Goal: Use online tool/utility: Utilize a website feature to perform a specific function

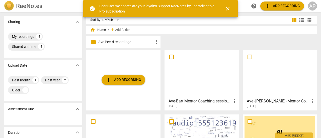
click at [119, 79] on span "add Add recording" at bounding box center [124, 80] width 36 height 6
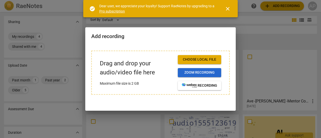
click at [199, 72] on span "Zoom recording" at bounding box center [199, 72] width 35 height 5
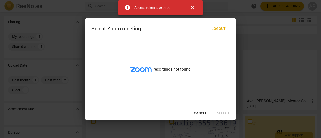
click at [199, 112] on span "Cancel" at bounding box center [200, 113] width 13 height 5
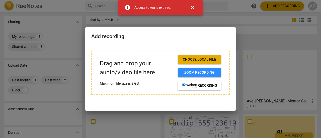
click at [193, 6] on span "close" at bounding box center [193, 8] width 6 height 6
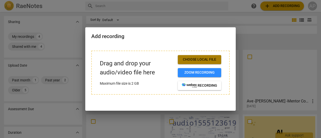
click at [195, 58] on span "Choose local file" at bounding box center [199, 59] width 35 height 5
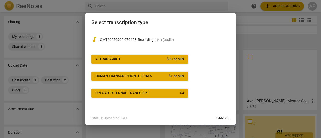
click at [122, 59] on span "AI Transcript $ 0.15 / min" at bounding box center [139, 59] width 89 height 5
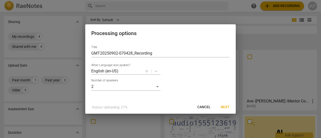
click at [228, 107] on span "Next" at bounding box center [225, 107] width 9 height 5
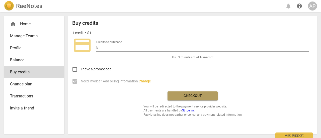
click at [193, 95] on span "Checkout" at bounding box center [193, 96] width 42 height 5
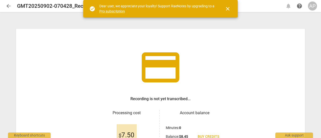
scroll to position [50, 0]
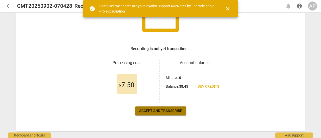
click at [153, 111] on span "Accept and transcribe" at bounding box center [160, 111] width 43 height 5
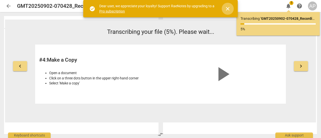
click at [228, 7] on span "close" at bounding box center [228, 9] width 6 height 6
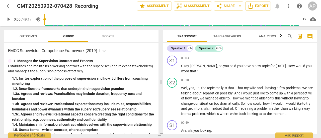
click at [226, 37] on span "Tags & Speakers" at bounding box center [228, 36] width 28 height 4
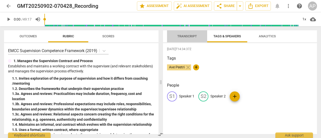
click at [184, 36] on span "Transcript" at bounding box center [188, 36] width 20 height 4
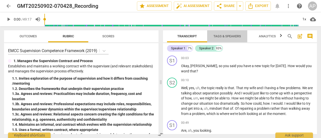
click at [219, 37] on span "Tags & Speakers" at bounding box center [228, 36] width 28 height 4
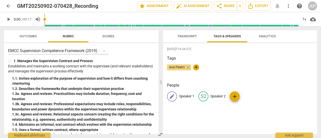
click at [173, 96] on span "edit" at bounding box center [172, 97] width 6 height 6
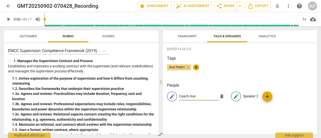
type input "Coach Ave"
click at [234, 95] on span "edit" at bounding box center [236, 97] width 6 height 6
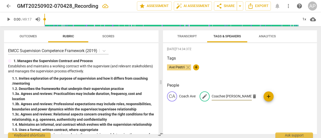
type input "Coachee [PERSON_NAME]"
click at [242, 118] on div "[DATE]T14:34:37Z Tags Ave Peetri close + People CA Coach Ave edit Coachee [PERS…" at bounding box center [240, 88] width 154 height 91
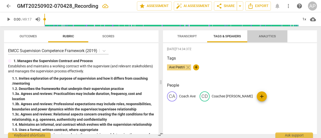
click at [269, 35] on span "Analytics" at bounding box center [267, 36] width 17 height 4
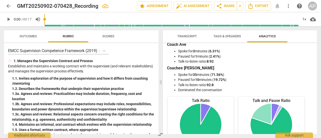
scroll to position [0, 0]
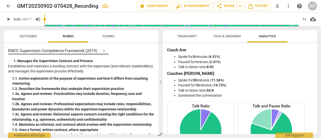
click at [105, 51] on icon at bounding box center [104, 50] width 5 height 5
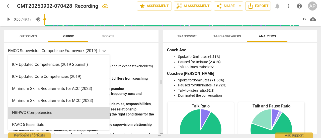
scroll to position [75, 0]
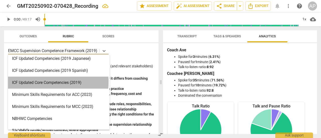
click at [44, 82] on div "ICF Updated Core Competencies (2019)" at bounding box center [59, 83] width 102 height 12
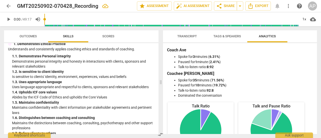
scroll to position [0, 0]
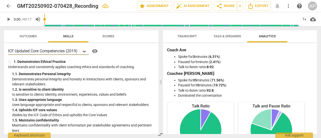
click at [86, 52] on icon at bounding box center [84, 51] width 5 height 5
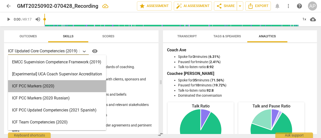
click at [47, 84] on div "ICF PCC Markers (2020)" at bounding box center [57, 86] width 98 height 12
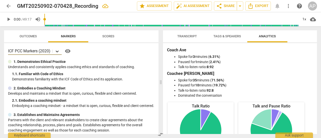
click at [57, 51] on icon at bounding box center [57, 52] width 3 height 2
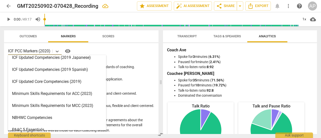
scroll to position [69, 0]
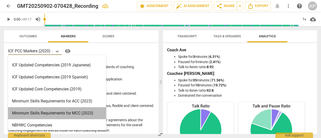
click at [52, 113] on div "Minimum Skills Requirements for MCC (2023)" at bounding box center [57, 113] width 98 height 12
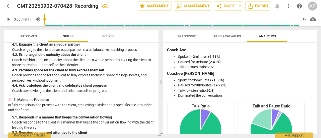
scroll to position [0, 0]
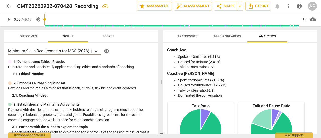
click at [98, 52] on icon at bounding box center [96, 51] width 5 height 5
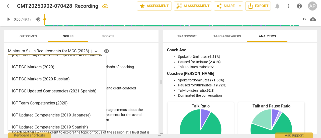
scroll to position [69, 0]
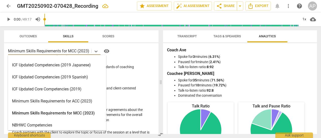
click at [66, 88] on div "ICF Updated Core Competencies (2019)" at bounding box center [57, 89] width 98 height 12
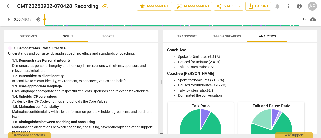
scroll to position [0, 0]
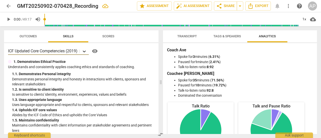
click at [87, 51] on icon at bounding box center [84, 51] width 5 height 5
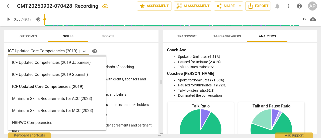
scroll to position [100, 0]
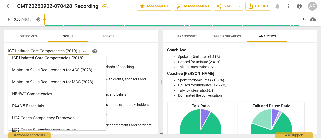
click at [48, 82] on div "Minimum Skills Requirements for MCC (2023)" at bounding box center [57, 82] width 98 height 12
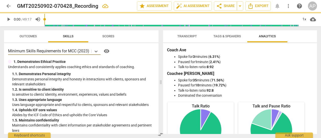
click at [184, 35] on span "Transcript" at bounding box center [188, 36] width 20 height 4
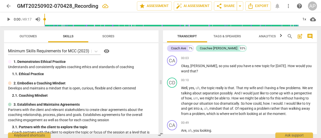
click at [9, 19] on span "play_arrow" at bounding box center [9, 19] width 6 height 6
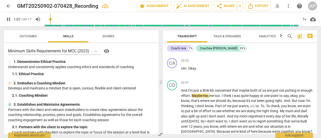
scroll to position [176, 0]
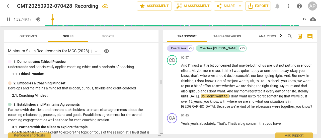
click at [9, 19] on span "pause" at bounding box center [9, 19] width 6 height 6
type input "92"
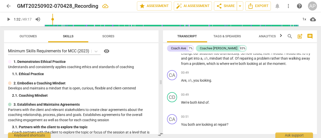
scroll to position [0, 0]
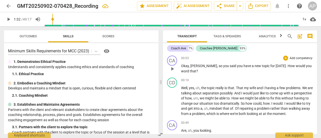
click at [298, 57] on p "Add competency" at bounding box center [302, 58] width 24 height 5
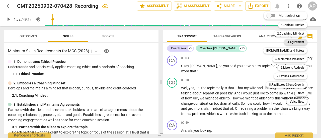
click at [294, 42] on b "3.Agreement" at bounding box center [296, 42] width 17 height 6
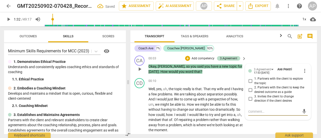
click at [251, 81] on input "1. Partners with the client to explore the topic" at bounding box center [251, 81] width 8 height 6
checkbox input "true"
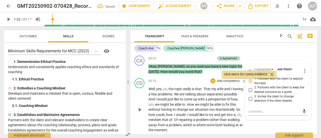
click at [252, 124] on div "CD play_arrow pause 00:10 + Add competency keyboard_arrow_right Well , yes , uh…" at bounding box center [224, 105] width 187 height 59
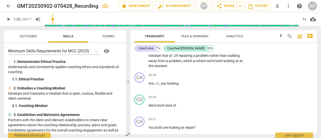
scroll to position [75, 0]
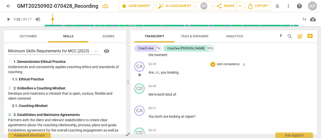
click at [232, 63] on p "Add competency" at bounding box center [229, 64] width 24 height 5
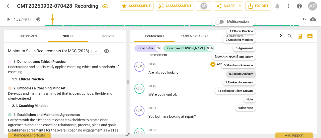
click at [246, 73] on b "6.Listens Actively" at bounding box center [242, 74] width 24 height 6
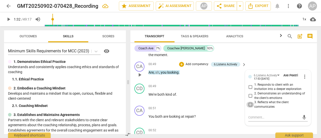
click at [251, 105] on input "3. Reflects what the client communicates" at bounding box center [251, 105] width 8 height 6
checkbox input "true"
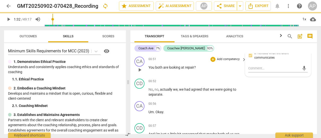
scroll to position [126, 0]
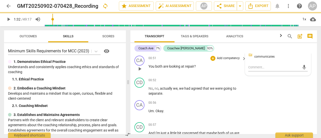
click at [223, 57] on p "Add competency" at bounding box center [229, 58] width 24 height 5
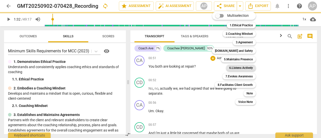
click at [233, 67] on b "6.Listens Actively" at bounding box center [242, 68] width 24 height 6
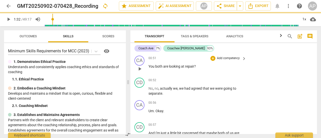
click at [233, 57] on p "Add competency" at bounding box center [229, 58] width 24 height 5
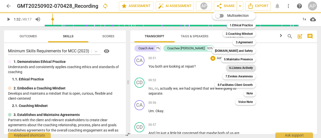
click at [237, 67] on b "6.Listens Actively" at bounding box center [242, 68] width 24 height 6
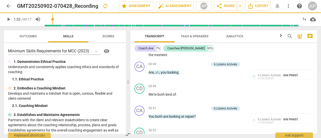
scroll to position [151, 0]
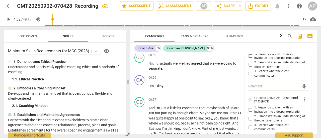
click at [251, 73] on input "3. Reflects what the client communicates" at bounding box center [251, 74] width 8 height 6
checkbox input "true"
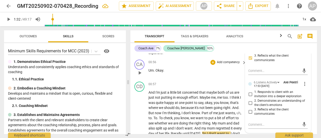
scroll to position [201, 0]
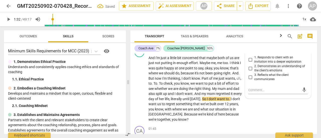
click at [9, 19] on span "play_arrow" at bounding box center [9, 19] width 6 height 6
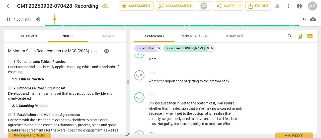
scroll to position [326, 0]
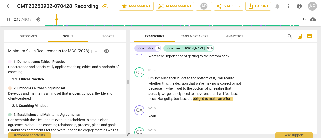
click at [8, 19] on span "pause" at bounding box center [9, 19] width 6 height 6
type input "139"
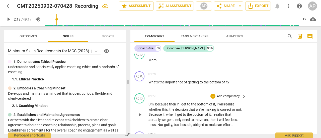
scroll to position [276, 0]
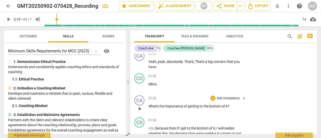
click at [234, 97] on p "Add competency" at bounding box center [229, 98] width 24 height 5
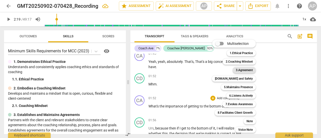
click at [237, 70] on b "3.Agreement" at bounding box center [244, 70] width 17 height 6
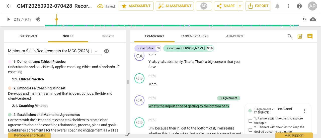
scroll to position [334, 0]
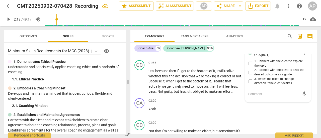
click at [250, 62] on input "1. Partners with the client to explore the topic" at bounding box center [251, 64] width 8 height 6
checkbox input "true"
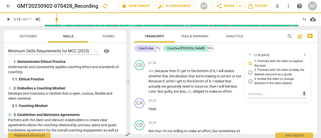
click at [8, 18] on span "play_arrow" at bounding box center [9, 19] width 6 height 6
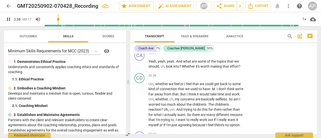
scroll to position [434, 0]
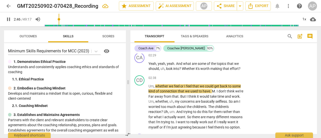
click at [9, 19] on span "pause" at bounding box center [9, 19] width 6 height 6
type input "167"
click at [230, 54] on p "Add competency" at bounding box center [229, 55] width 24 height 5
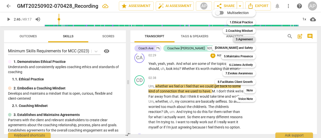
click at [245, 38] on b "3.Agreement" at bounding box center [244, 39] width 17 height 6
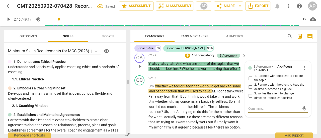
click at [250, 77] on input "1. Partners with the client to explore the topic" at bounding box center [251, 78] width 8 height 6
checkbox input "true"
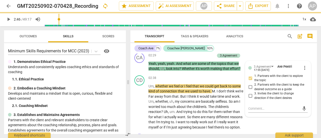
drag, startPoint x: 10, startPoint y: 19, endPoint x: 13, endPoint y: 21, distance: 4.1
click at [10, 19] on span "play_arrow" at bounding box center [9, 19] width 6 height 6
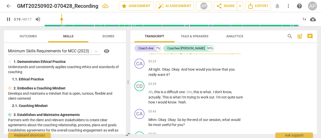
scroll to position [484, 0]
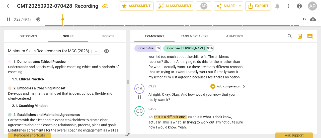
click at [230, 85] on p "Add competency" at bounding box center [229, 87] width 24 height 5
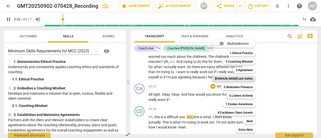
click at [240, 77] on b "[DOMAIN_NAME] and Safety" at bounding box center [234, 79] width 38 height 6
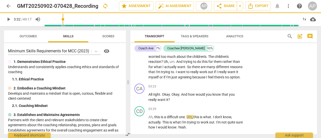
type input "213"
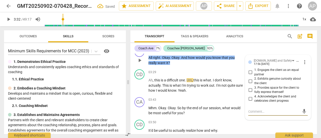
scroll to position [514, 0]
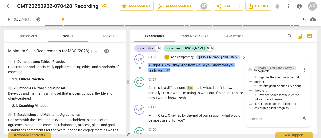
click at [279, 67] on div "[DOMAIN_NAME] and Safety" at bounding box center [275, 68] width 42 height 4
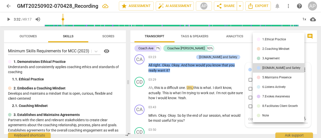
click at [273, 95] on div "7.Evokes Awareness" at bounding box center [277, 96] width 28 height 3
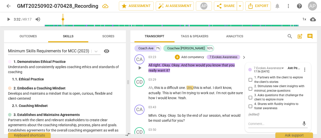
click at [250, 87] on input "2. Stimulates new client insights with minimal, precise questions" at bounding box center [251, 89] width 8 height 6
checkbox input "true"
click at [248, 96] on input "3. Asks questions that challenge the client to explore more" at bounding box center [251, 98] width 8 height 6
checkbox input "true"
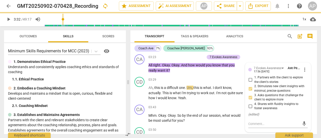
click at [8, 20] on span "play_arrow" at bounding box center [9, 19] width 6 height 6
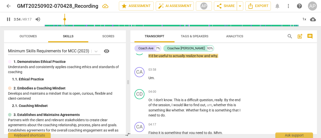
scroll to position [614, 0]
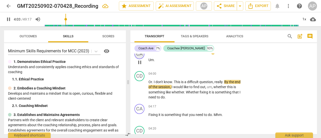
click at [141, 54] on div "CA" at bounding box center [140, 54] width 10 height 10
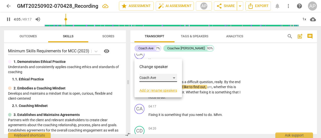
click at [154, 78] on div "Coach Ave" at bounding box center [159, 78] width 38 height 8
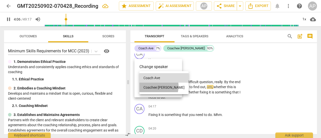
click at [153, 86] on li "Coachee [PERSON_NAME]" at bounding box center [164, 88] width 49 height 10
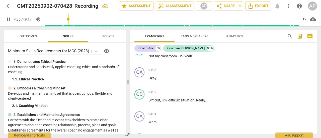
scroll to position [828, 0]
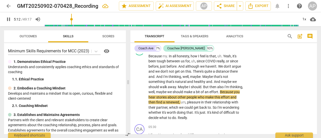
click at [8, 19] on span "pause" at bounding box center [9, 19] width 6 height 6
type input "313"
